Goal: Information Seeking & Learning: Learn about a topic

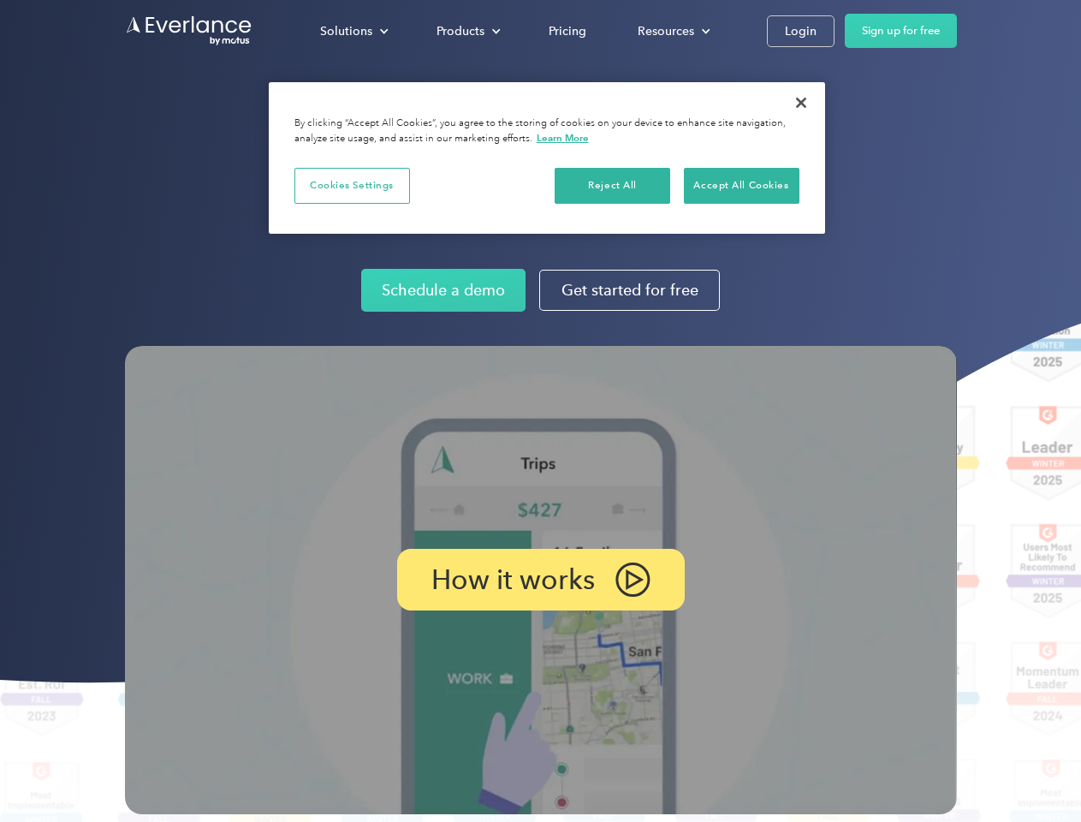
click at [540, 411] on img at bounding box center [541, 580] width 832 height 468
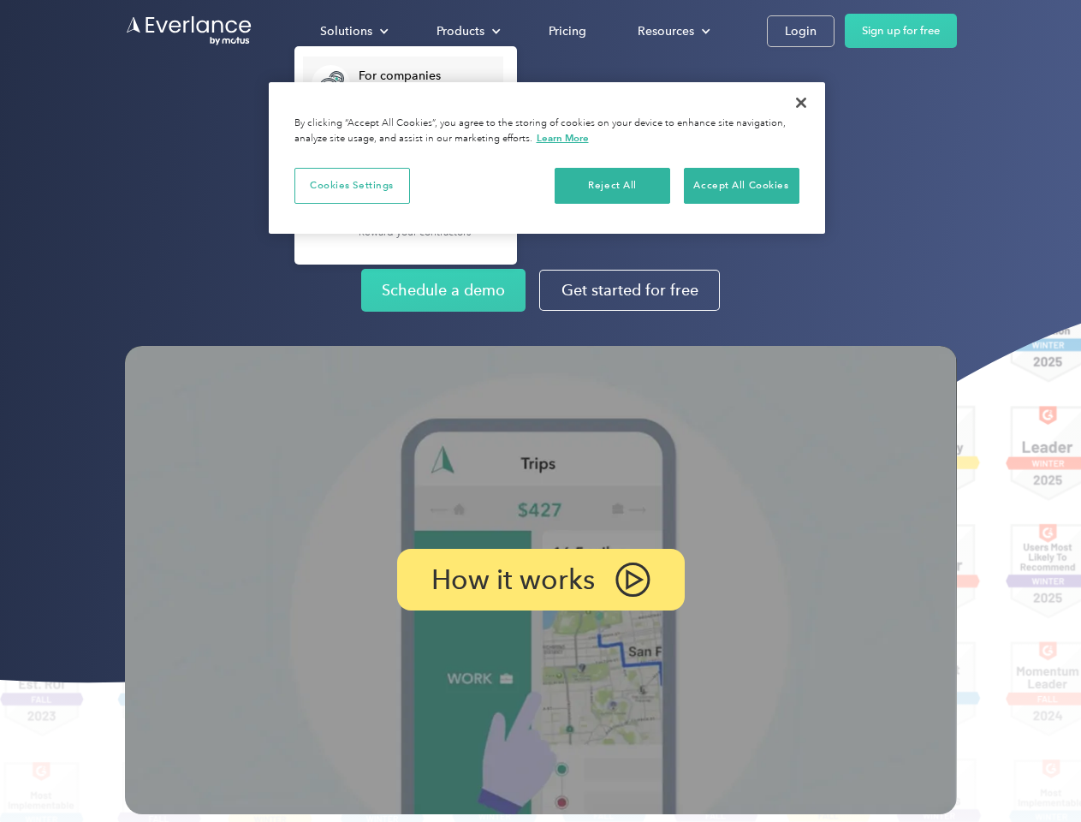
click at [353, 31] on div "Solutions" at bounding box center [346, 31] width 52 height 21
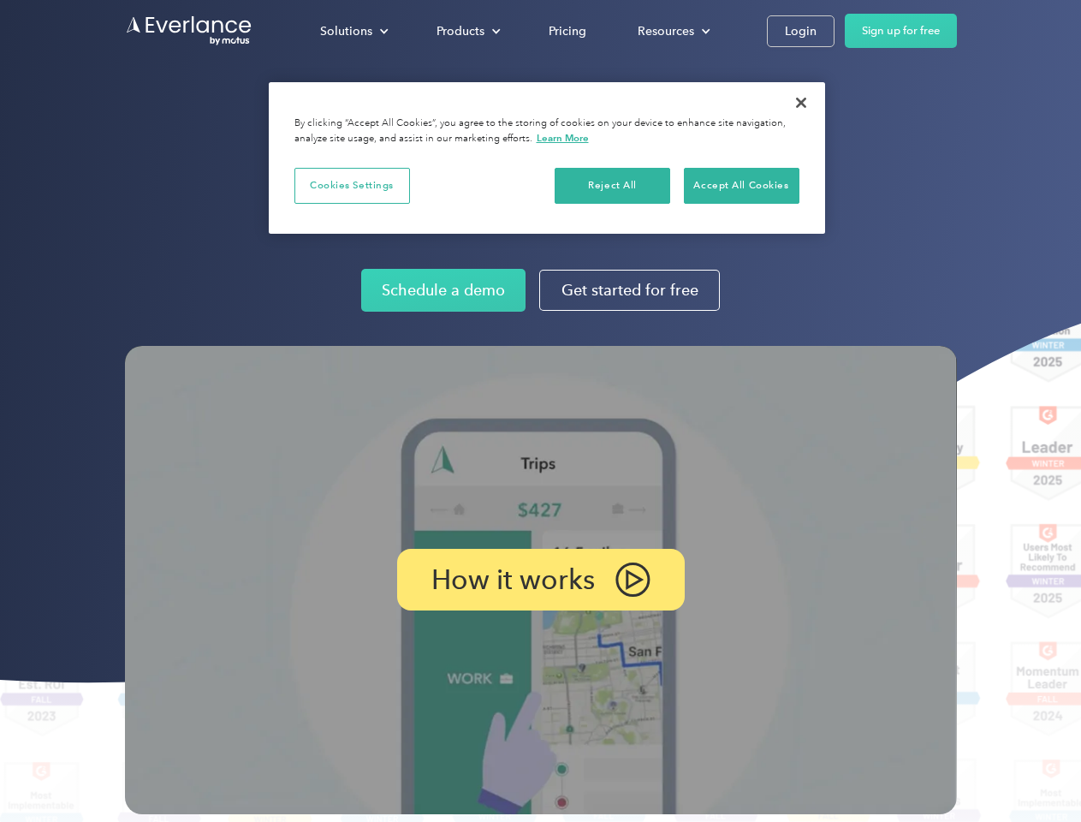
click at [466, 31] on div "Products" at bounding box center [460, 31] width 48 height 21
click at [672, 31] on div "Resources" at bounding box center [666, 31] width 56 height 21
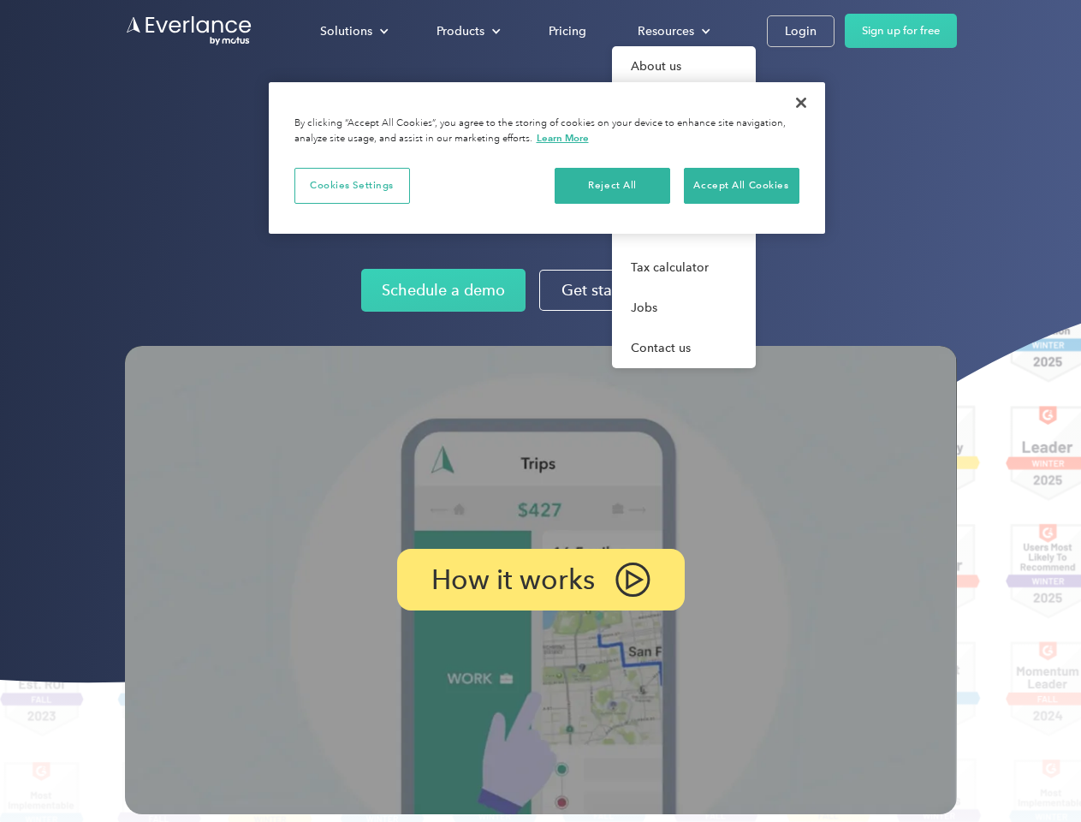
click at [540, 579] on p "How it works" at bounding box center [512, 579] width 163 height 21
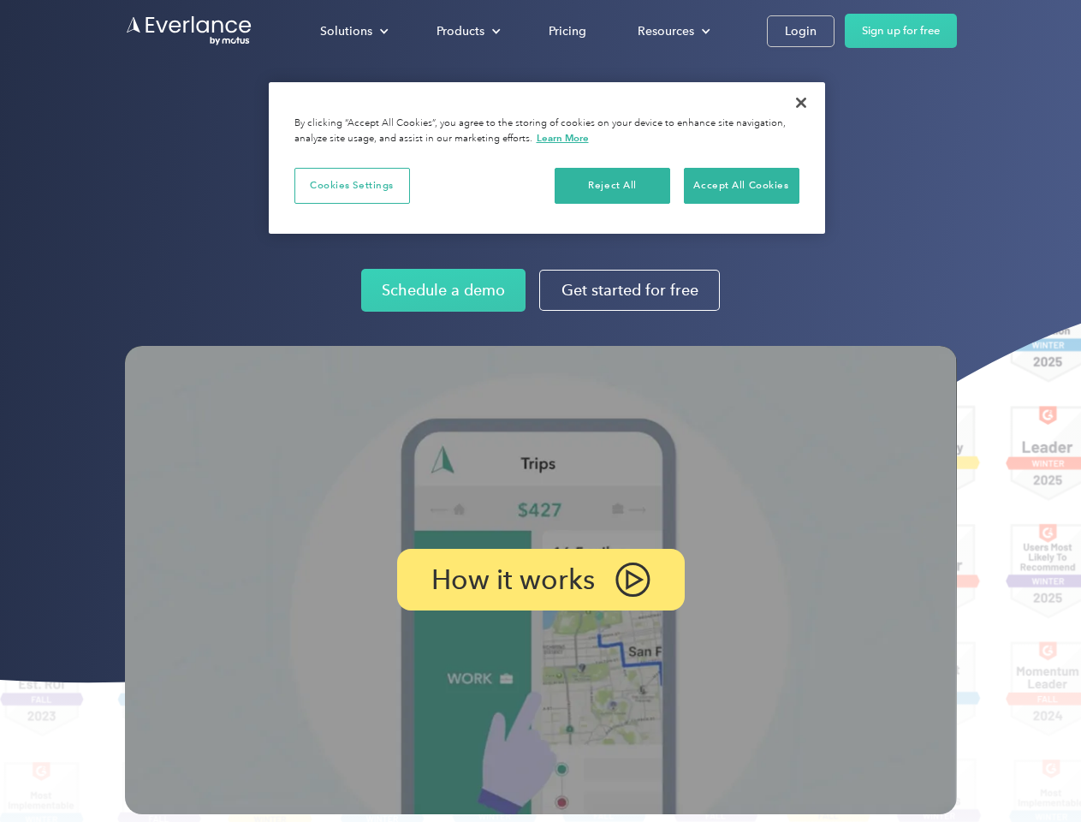
click at [352, 185] on button "Cookies Settings" at bounding box center [352, 186] width 116 height 36
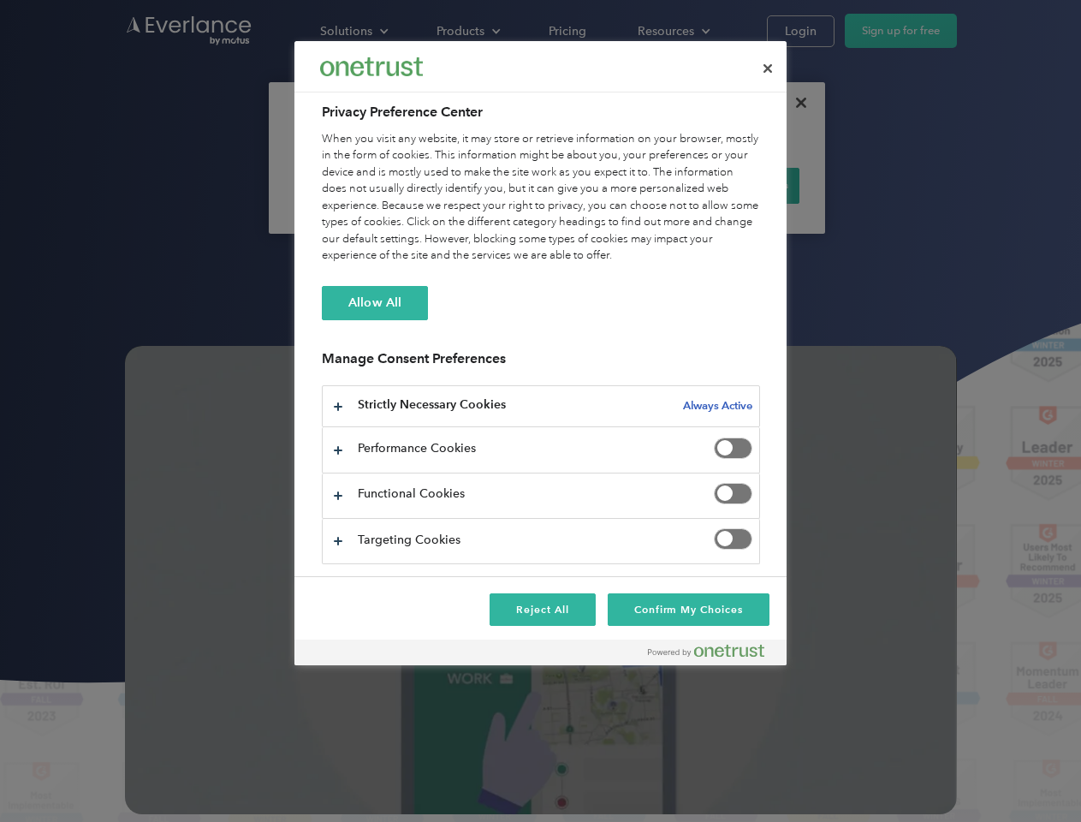
click at [613, 185] on div "When you visit any website, it may store or retrieve information on your browse…" at bounding box center [541, 198] width 438 height 134
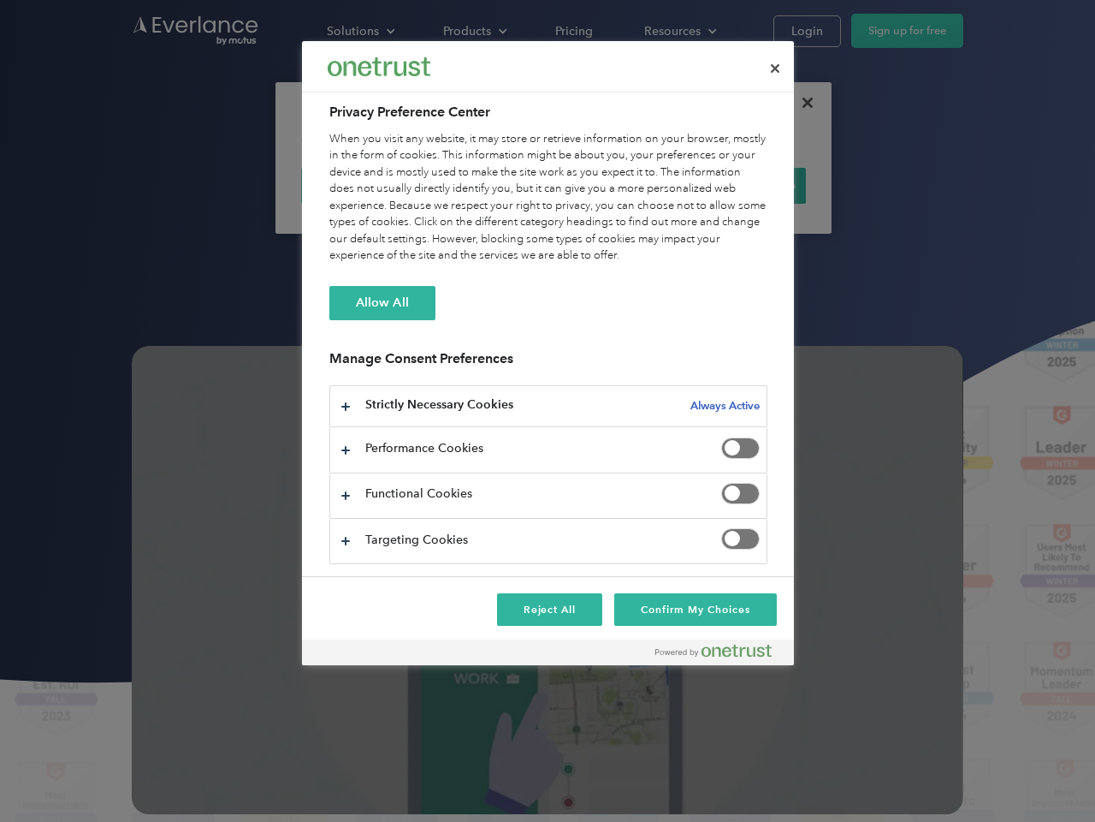
click at [741, 185] on div "When you visit any website, it may store or retrieve information on your browse…" at bounding box center [548, 198] width 438 height 134
click at [801, 103] on div at bounding box center [547, 411] width 1095 height 822
